Goal: Information Seeking & Learning: Find specific page/section

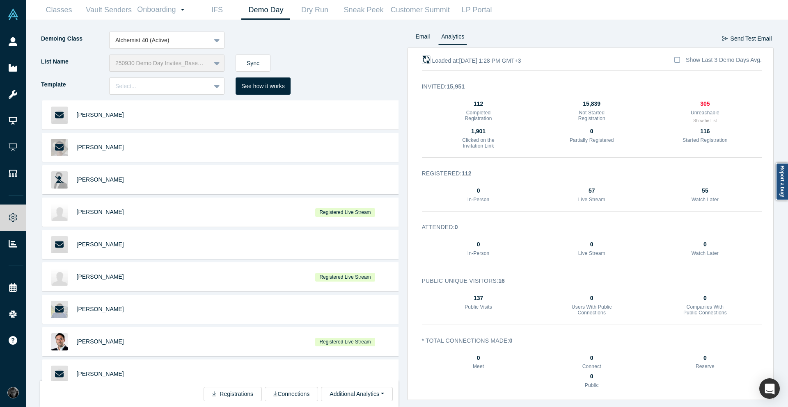
click at [423, 62] on icon "button" at bounding box center [426, 60] width 8 height 8
drag, startPoint x: 450, startPoint y: 130, endPoint x: 489, endPoint y: 136, distance: 39.9
click at [489, 136] on div "1,980 Clicked on the Invitation Link 0 Partially Registered 205 Started Registr…" at bounding box center [592, 139] width 340 height 25
click at [186, 86] on div at bounding box center [159, 86] width 89 height 10
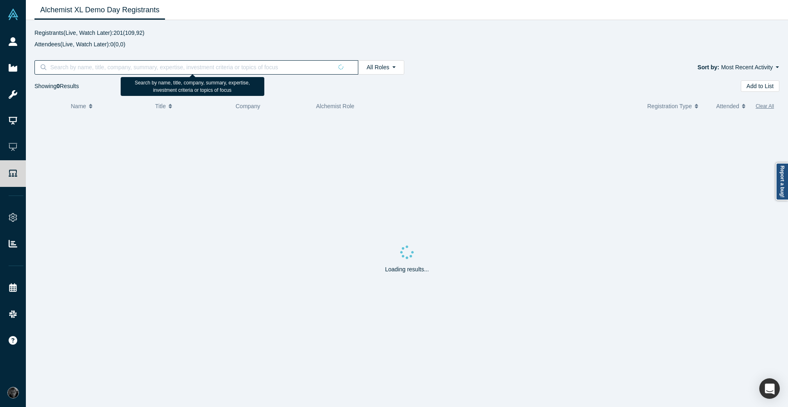
click at [235, 71] on input at bounding box center [190, 67] width 283 height 11
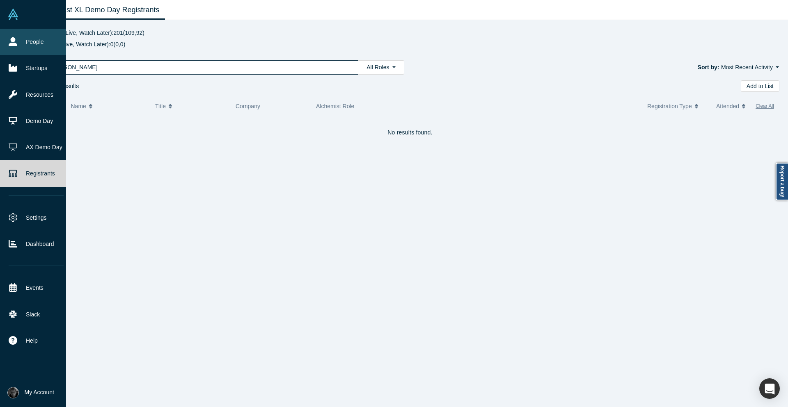
type input "Nicole Walker"
click at [16, 39] on icon at bounding box center [13, 41] width 9 height 9
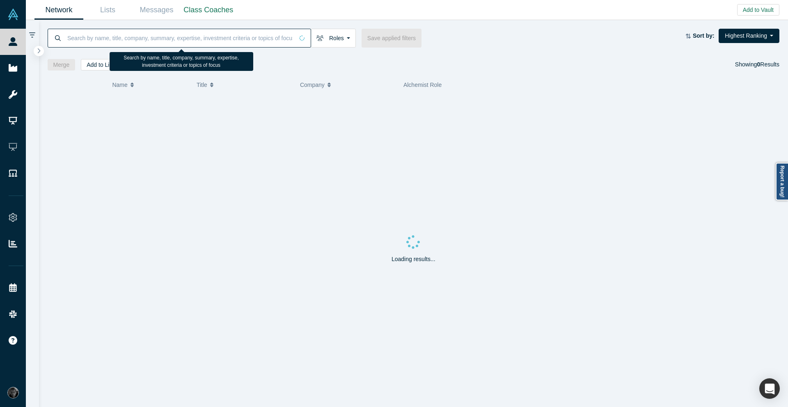
click at [281, 41] on input at bounding box center [179, 37] width 227 height 19
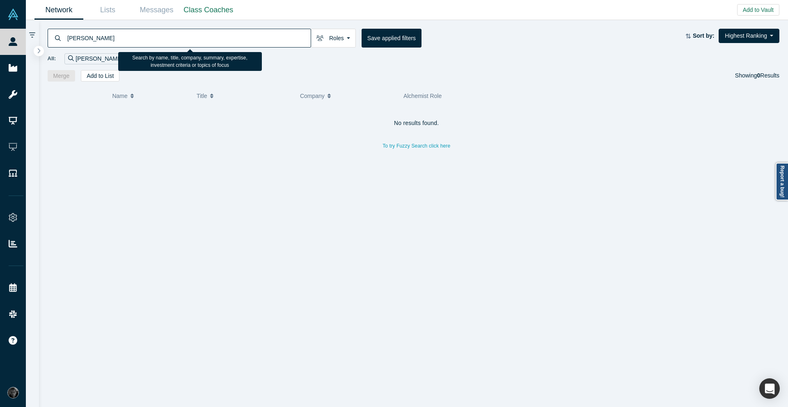
click at [82, 37] on input "Nicole Walker" at bounding box center [188, 37] width 244 height 19
drag, startPoint x: 85, startPoint y: 37, endPoint x: 74, endPoint y: 34, distance: 11.2
click at [74, 34] on input "Nicole Walker" at bounding box center [188, 37] width 244 height 19
type input "Nicole Walker"
click at [412, 148] on button "To try Fuzzy Search click here" at bounding box center [416, 146] width 79 height 11
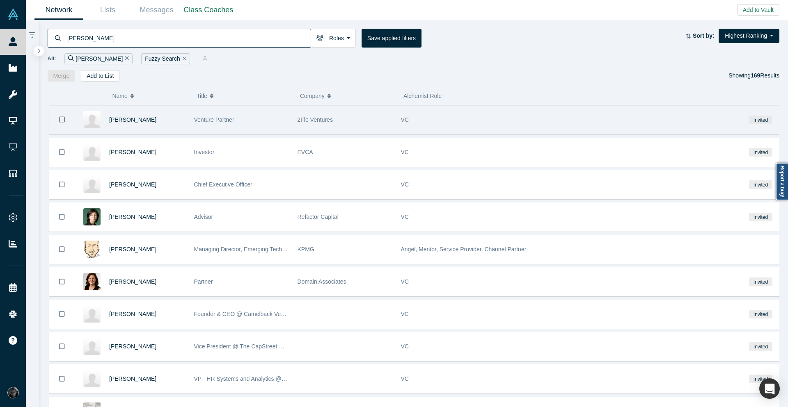
click at [165, 118] on div "Nicole J Walker" at bounding box center [147, 120] width 76 height 28
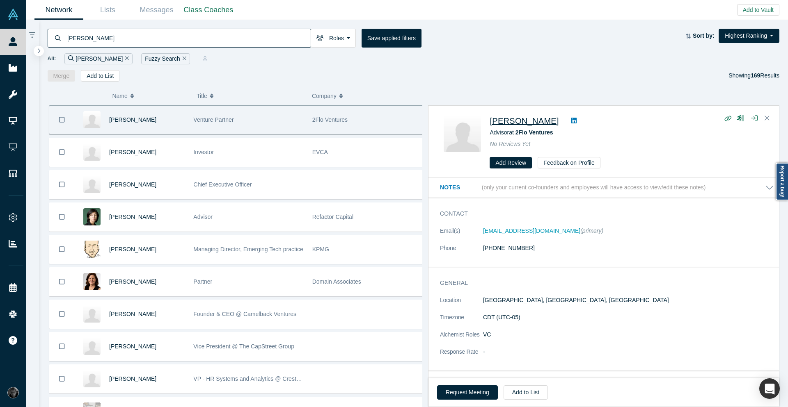
click at [511, 117] on span "Nicole J Walker" at bounding box center [524, 121] width 69 height 9
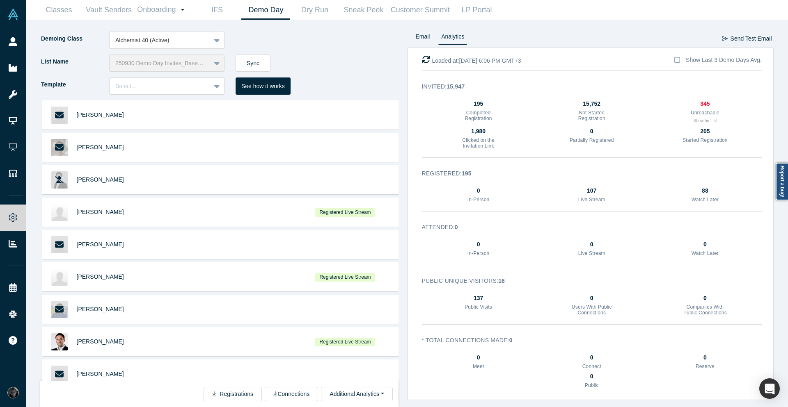
click at [421, 60] on div "Loaded at: [DATE] 6:06 PM GMT+3 Show Last 3 Demo Days Avg." at bounding box center [591, 65] width 363 height 23
click at [426, 61] on icon "button" at bounding box center [426, 60] width 8 height 8
